Goal: Task Accomplishment & Management: Manage account settings

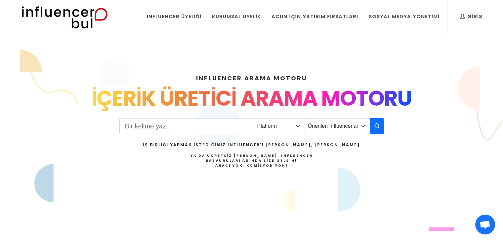
scroll to position [16, 0]
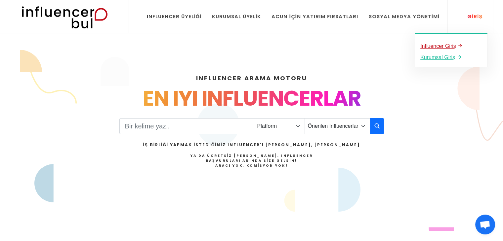
click at [449, 44] on u "Influencer Giriş" at bounding box center [438, 46] width 36 height 6
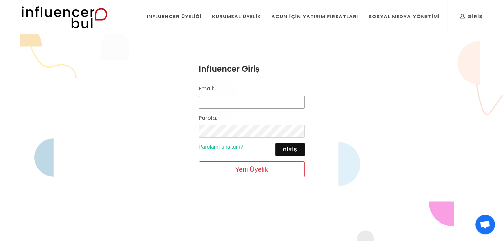
click at [264, 98] on input "Email:" at bounding box center [252, 102] width 106 height 13
click at [257, 100] on input "Email:" at bounding box center [252, 102] width 106 height 13
type input "[EMAIL_ADDRESS][DOMAIN_NAME]"
click at [295, 149] on button "Giriş" at bounding box center [289, 149] width 29 height 13
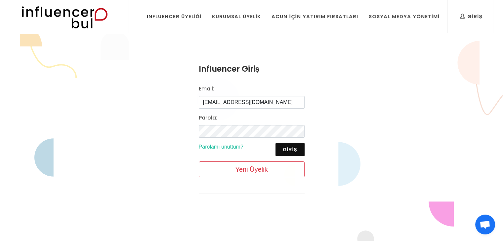
click at [481, 224] on span "Açık sohbet" at bounding box center [484, 225] width 11 height 9
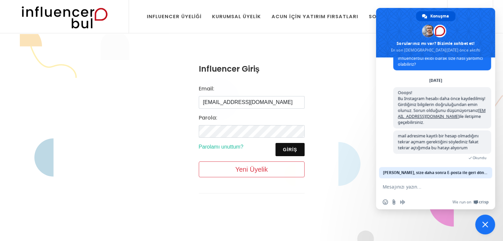
scroll to position [19, 0]
click at [406, 185] on textarea "Mesajınızı yazın..." at bounding box center [427, 187] width 91 height 6
type textarea "Y"
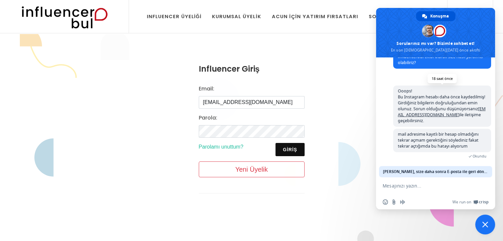
click at [456, 115] on link "[EMAIL_ADDRESS][DOMAIN_NAME]" at bounding box center [441, 112] width 88 height 12
click at [356, 119] on div "Influencer Giriş Email: [EMAIL_ADDRESS][DOMAIN_NAME] [GEOGRAPHIC_DATA]: Giriş P…" at bounding box center [251, 133] width 503 height 199
click at [315, 54] on div "Influencer Giriş Email: [EMAIL_ADDRESS][DOMAIN_NAME] [GEOGRAPHIC_DATA]: Giriş P…" at bounding box center [251, 134] width 132 height 168
